Goal: Transaction & Acquisition: Purchase product/service

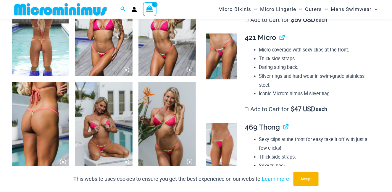
scroll to position [438, 0]
click at [31, 43] on img at bounding box center [40, 33] width 57 height 86
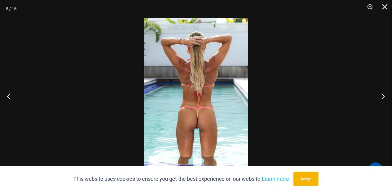
click at [215, 92] on img at bounding box center [196, 96] width 104 height 157
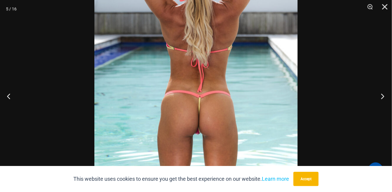
click at [384, 96] on button "Next" at bounding box center [381, 96] width 22 height 30
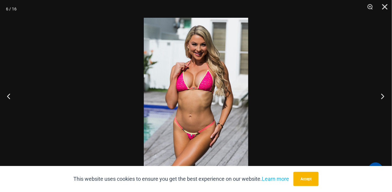
click at [383, 96] on button "Next" at bounding box center [381, 96] width 22 height 30
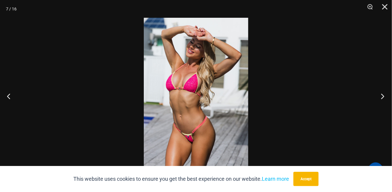
click at [383, 96] on button "Next" at bounding box center [381, 96] width 22 height 30
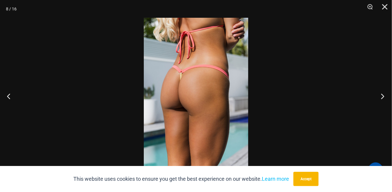
click at [382, 96] on button "Next" at bounding box center [381, 96] width 22 height 30
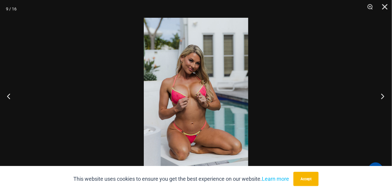
click at [381, 96] on button "Next" at bounding box center [381, 96] width 22 height 30
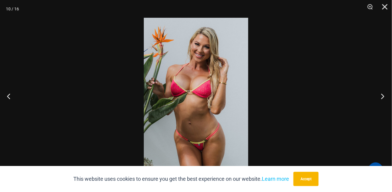
click at [381, 96] on button "Next" at bounding box center [381, 96] width 22 height 30
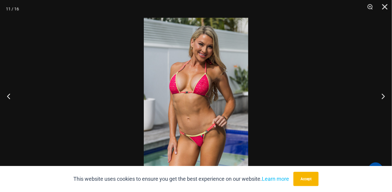
click at [219, 106] on img at bounding box center [196, 96] width 104 height 157
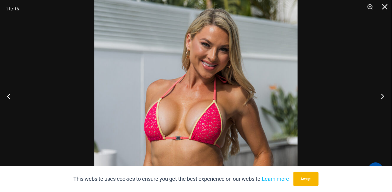
click at [383, 96] on button "Next" at bounding box center [381, 96] width 22 height 30
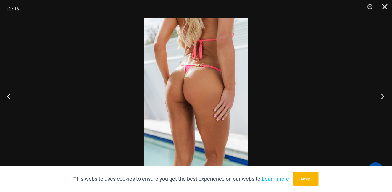
click at [383, 96] on button "Next" at bounding box center [381, 96] width 22 height 30
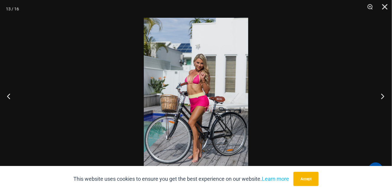
click at [383, 96] on button "Next" at bounding box center [381, 96] width 22 height 30
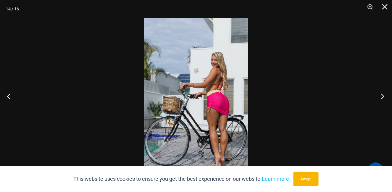
click at [383, 96] on button "Next" at bounding box center [381, 96] width 22 height 30
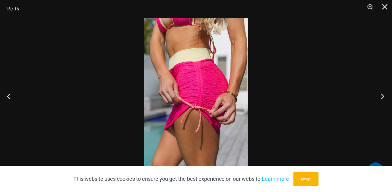
click at [383, 96] on button "Next" at bounding box center [381, 96] width 22 height 30
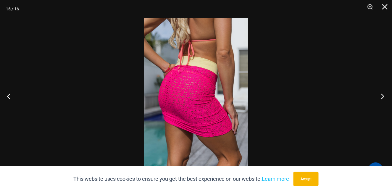
click at [383, 96] on button "Next" at bounding box center [381, 96] width 22 height 30
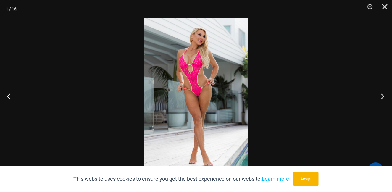
click at [383, 96] on button "Next" at bounding box center [381, 96] width 22 height 30
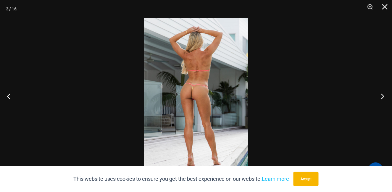
click at [383, 96] on button "Next" at bounding box center [381, 96] width 22 height 30
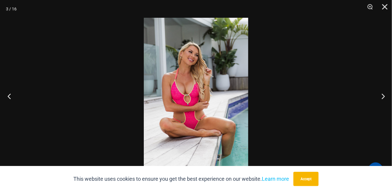
click at [10, 92] on button "Previous" at bounding box center [11, 96] width 22 height 30
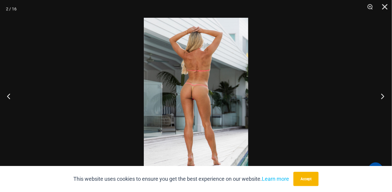
click at [383, 95] on button "Next" at bounding box center [381, 96] width 22 height 30
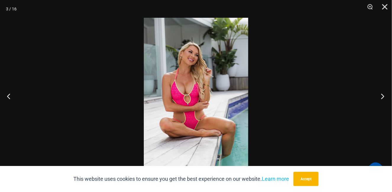
click at [382, 96] on button "Next" at bounding box center [381, 96] width 22 height 30
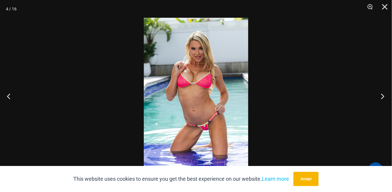
click at [382, 96] on button "Next" at bounding box center [381, 96] width 22 height 30
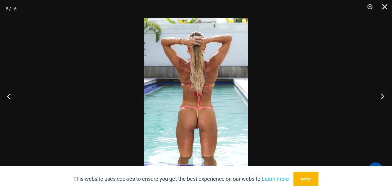
click at [382, 96] on button "Next" at bounding box center [381, 96] width 22 height 30
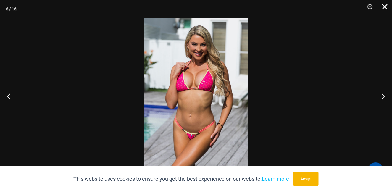
click at [386, 10] on button "Close" at bounding box center [382, 9] width 15 height 18
